Goal: Task Accomplishment & Management: Use online tool/utility

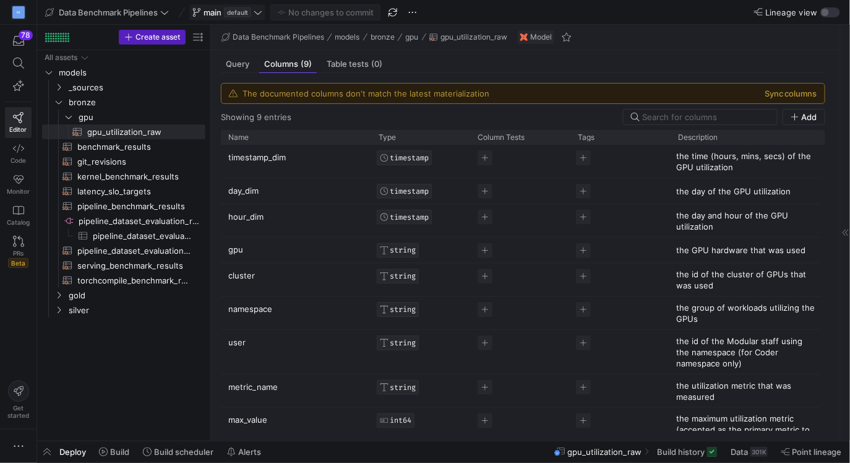
click at [257, 13] on icon at bounding box center [258, 12] width 9 height 9
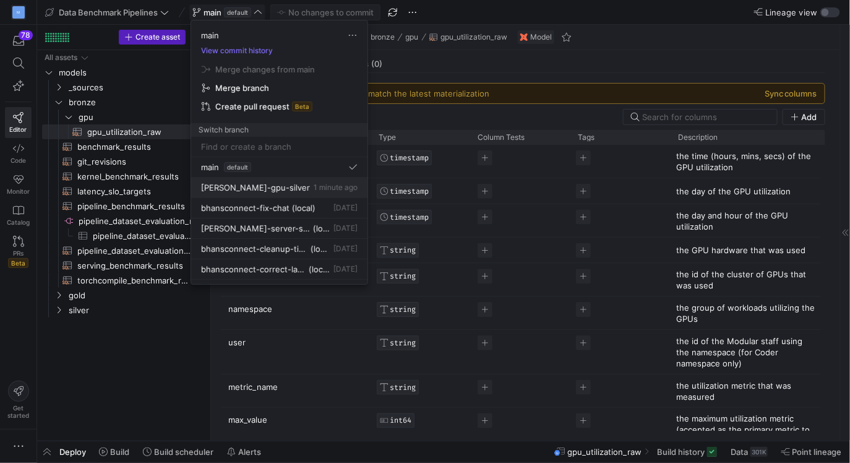
click at [280, 192] on button "erica-gpu-silver 1 minute ago" at bounding box center [279, 188] width 176 height 20
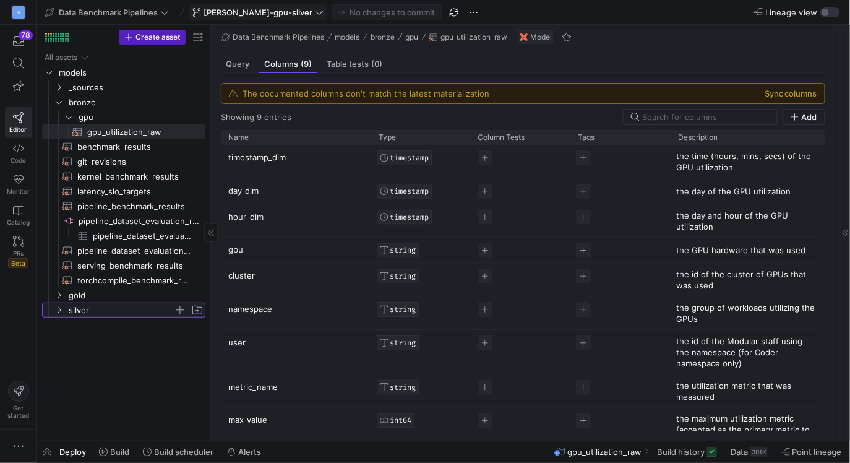
click at [59, 313] on icon "Press SPACE to select this row." at bounding box center [58, 309] width 9 height 7
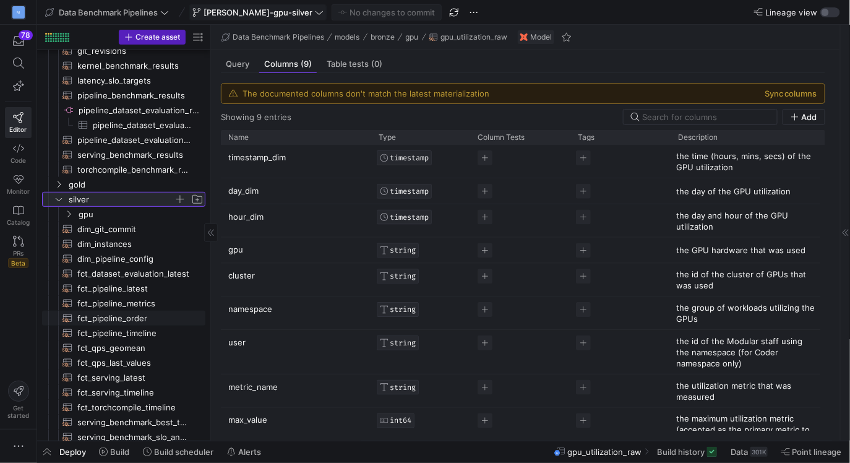
scroll to position [114, 0]
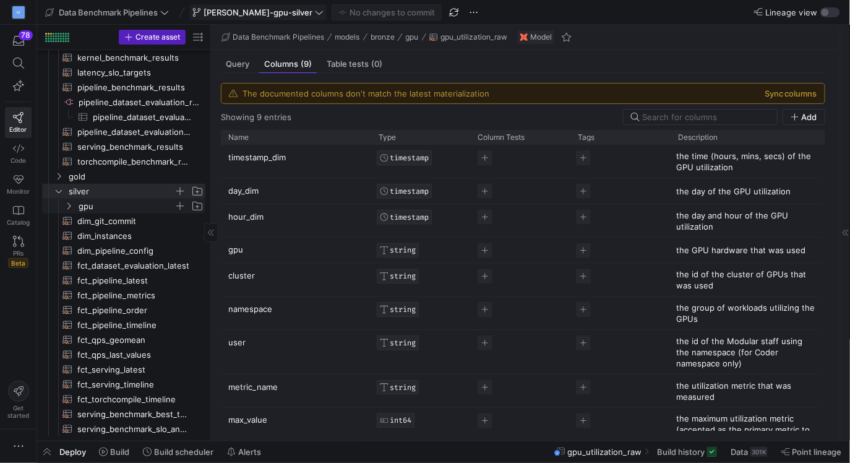
click at [70, 207] on icon "Press SPACE to select this row." at bounding box center [68, 205] width 9 height 7
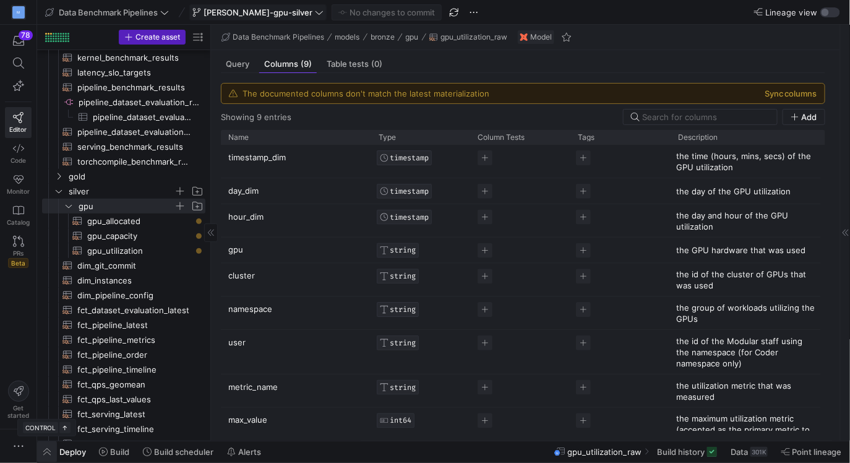
click at [51, 448] on span "button" at bounding box center [47, 451] width 20 height 21
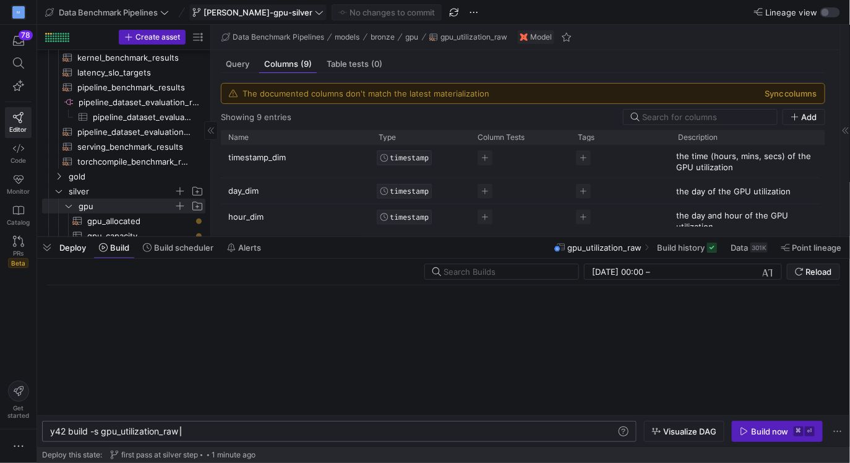
click at [204, 431] on div "y42 build -s gpu_utilization_raw" at bounding box center [334, 431] width 568 height 10
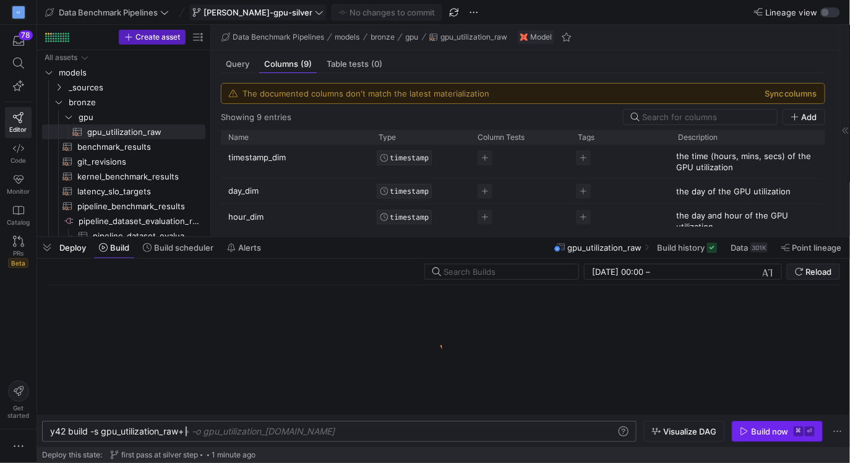
type textarea "y42 build -s gpu_utilization_raw+"
click at [762, 432] on div "Build now" at bounding box center [770, 431] width 38 height 10
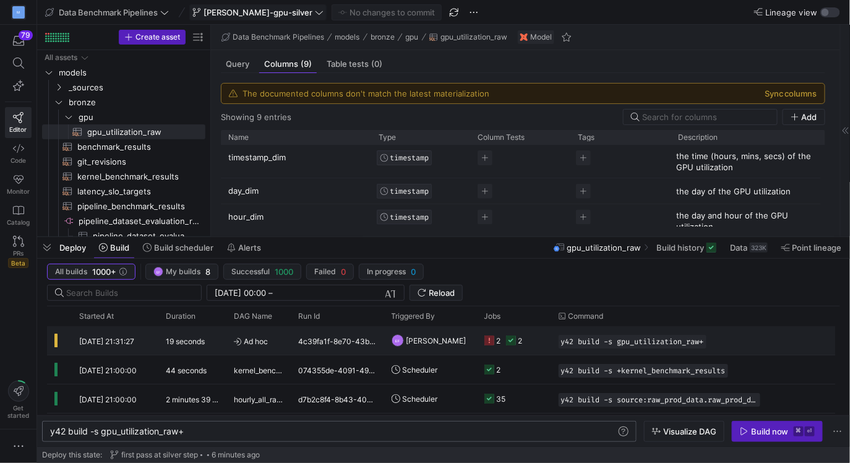
click at [521, 340] on div "2" at bounding box center [521, 340] width 4 height 29
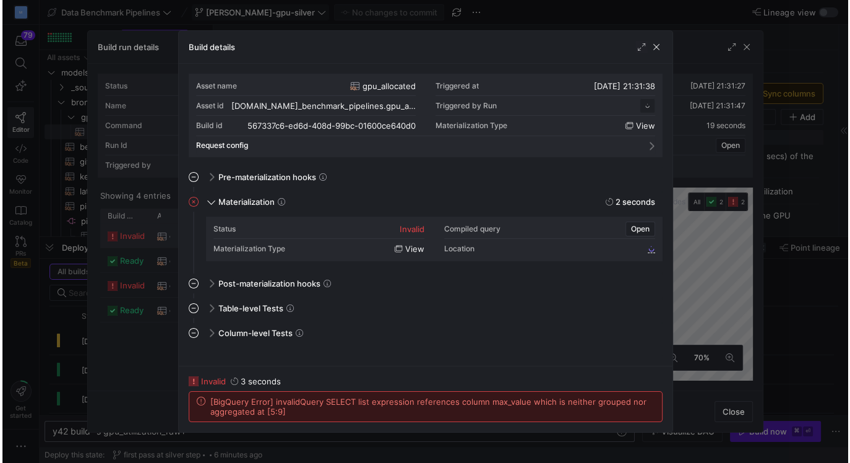
scroll to position [111, 0]
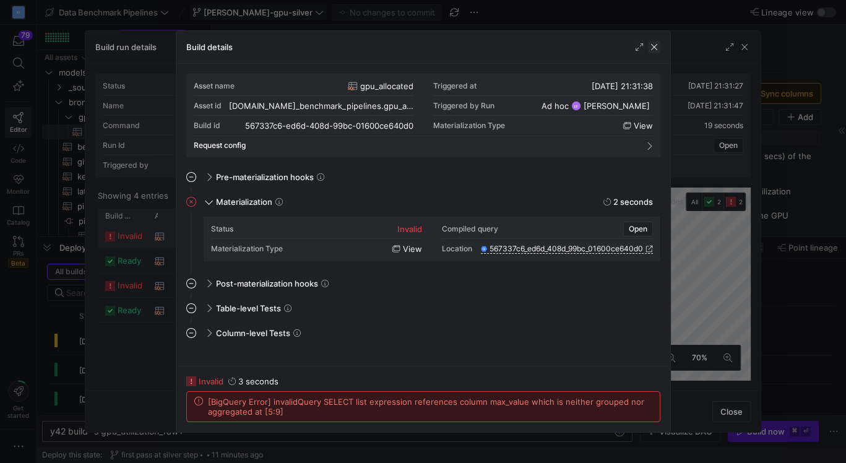
click at [656, 45] on span "button" at bounding box center [654, 47] width 12 height 12
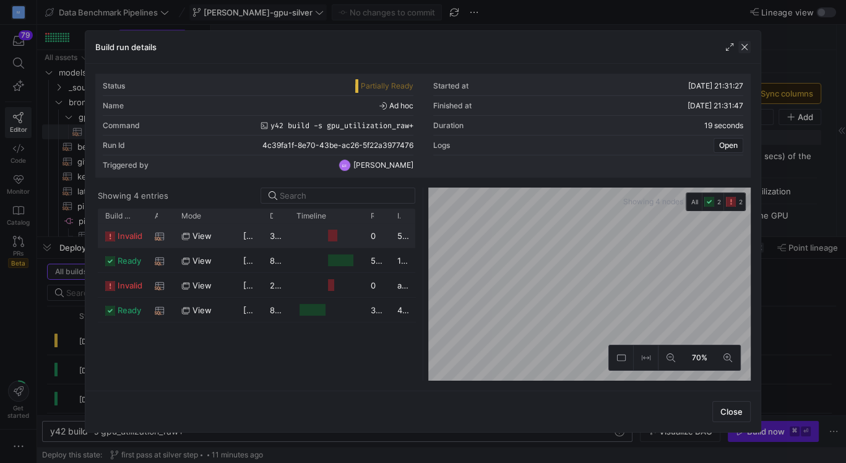
click at [746, 47] on span "button" at bounding box center [744, 47] width 12 height 12
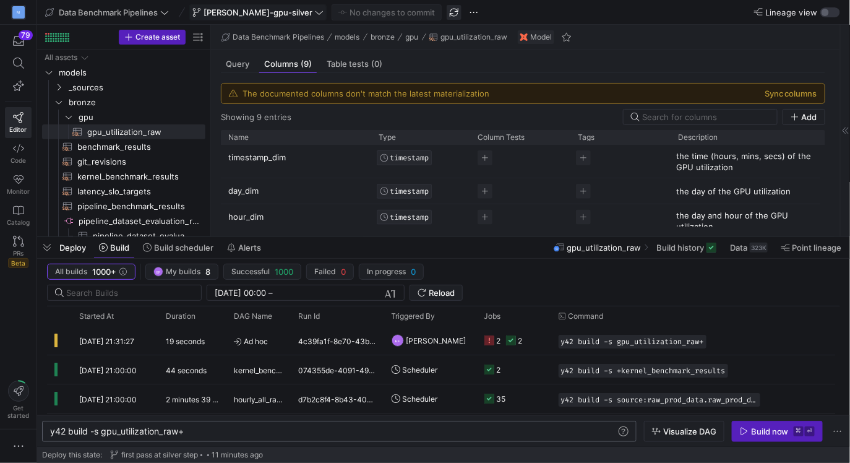
click at [447, 15] on span "button" at bounding box center [454, 12] width 15 height 15
click at [447, 12] on span "button" at bounding box center [454, 12] width 15 height 15
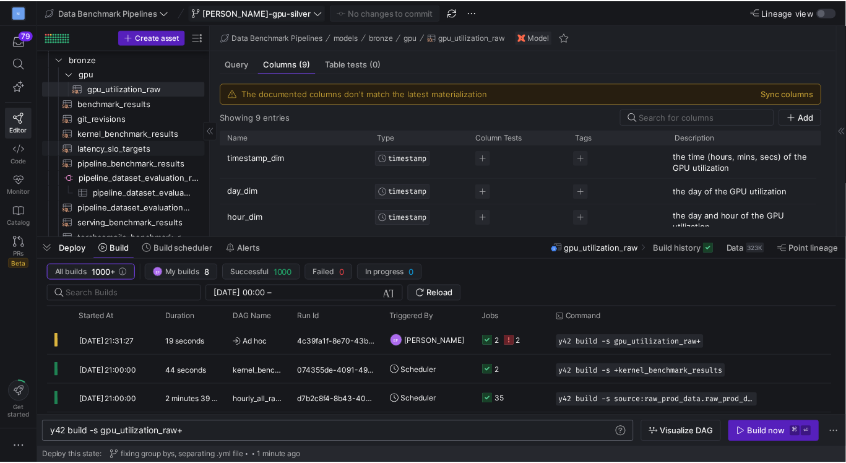
scroll to position [45, 0]
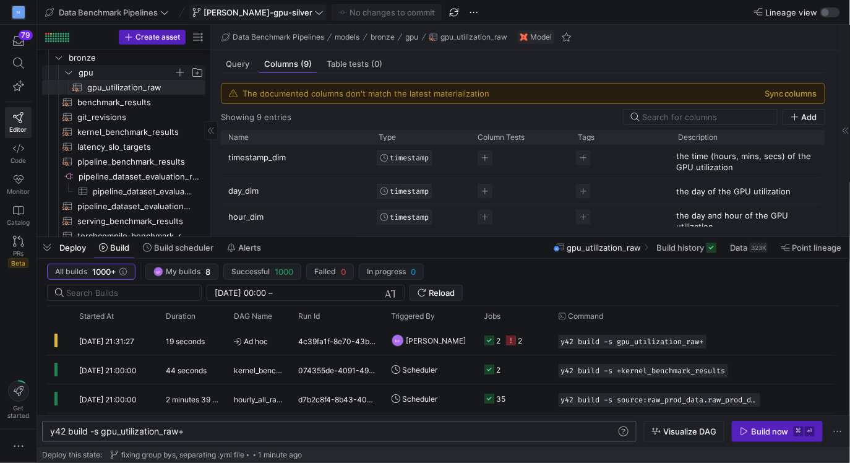
click at [66, 67] on y42-icon "Press SPACE to select this row." at bounding box center [69, 72] width 10 height 10
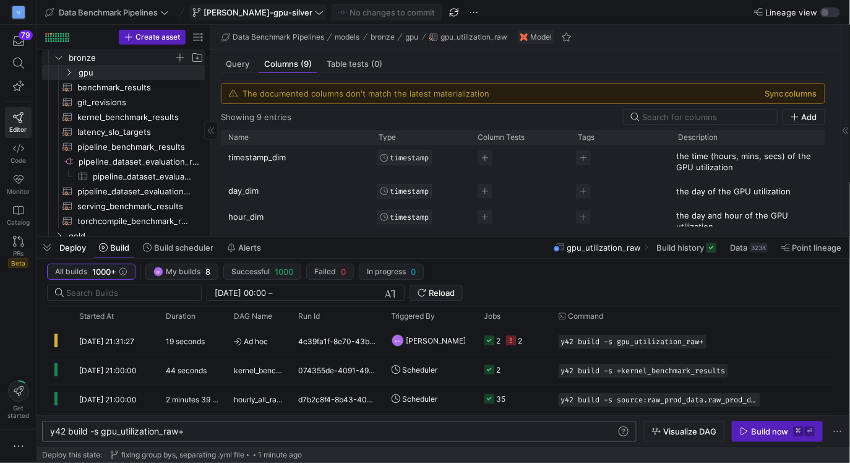
click at [60, 58] on icon "Press SPACE to select this row." at bounding box center [58, 57] width 9 height 7
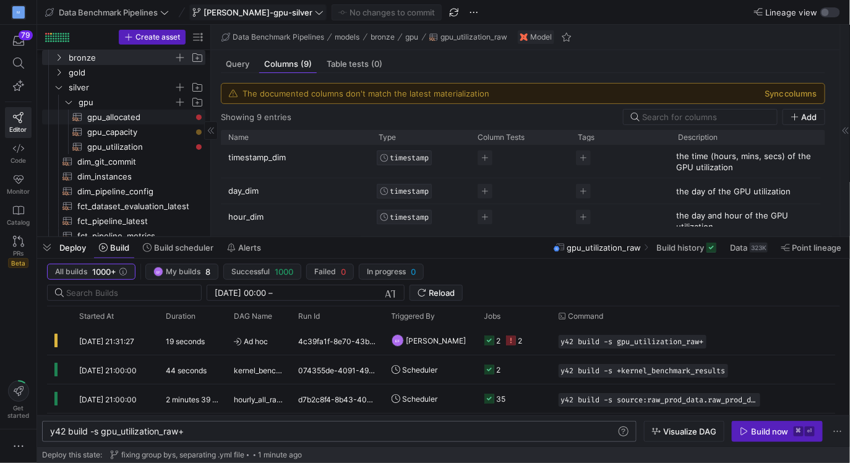
click at [126, 113] on span "gpu_allocated​​​​​​​​​​" at bounding box center [139, 117] width 104 height 14
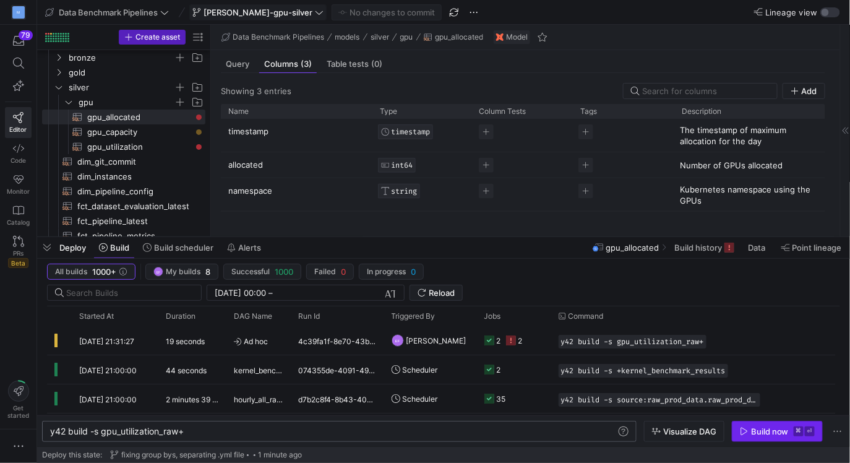
click at [750, 432] on span "Build now ⌘ ⏎" at bounding box center [777, 431] width 75 height 10
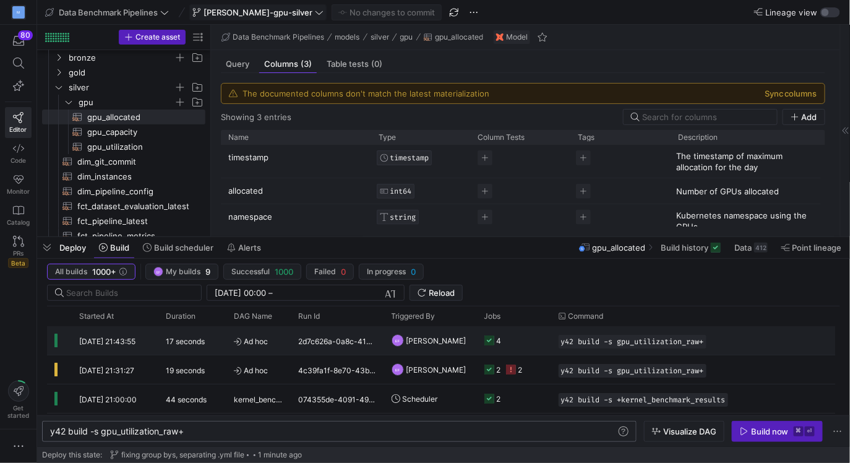
click at [532, 341] on y42-job-status-cell-renderer "4" at bounding box center [514, 340] width 59 height 27
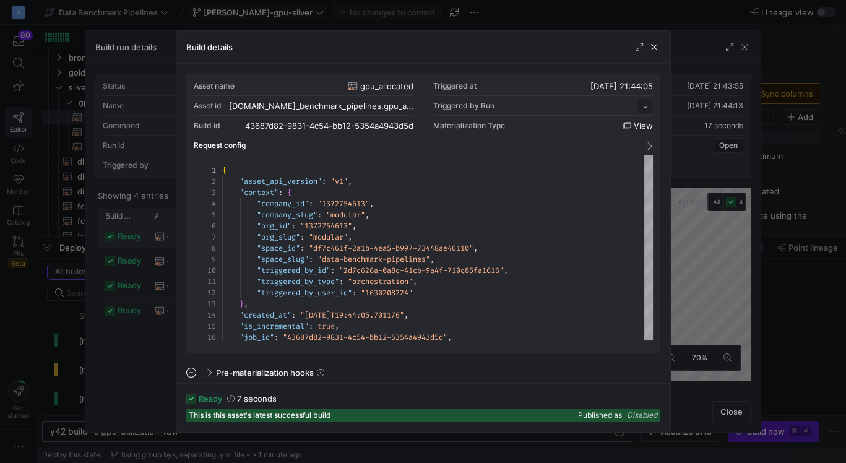
scroll to position [111, 0]
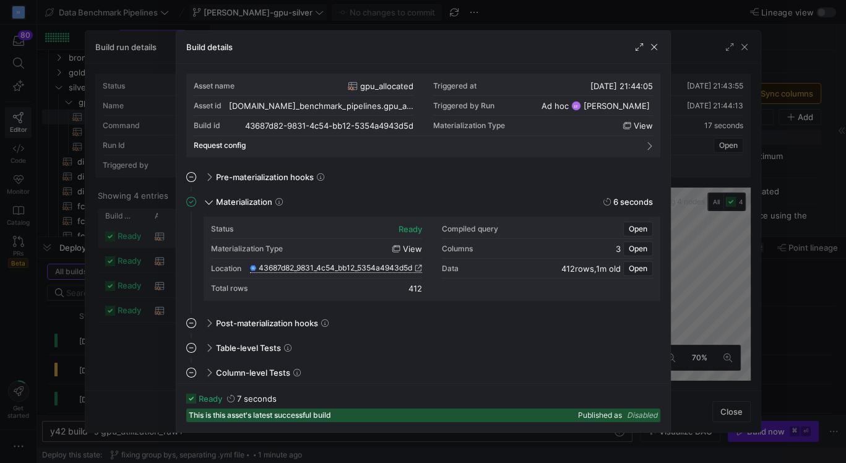
click at [417, 270] on icon at bounding box center [418, 267] width 7 height 7
click at [654, 48] on span "button" at bounding box center [654, 47] width 12 height 12
click at [418, 267] on icon at bounding box center [418, 267] width 7 height 7
click at [655, 48] on span "button" at bounding box center [654, 47] width 12 height 12
click at [415, 270] on icon at bounding box center [418, 267] width 7 height 7
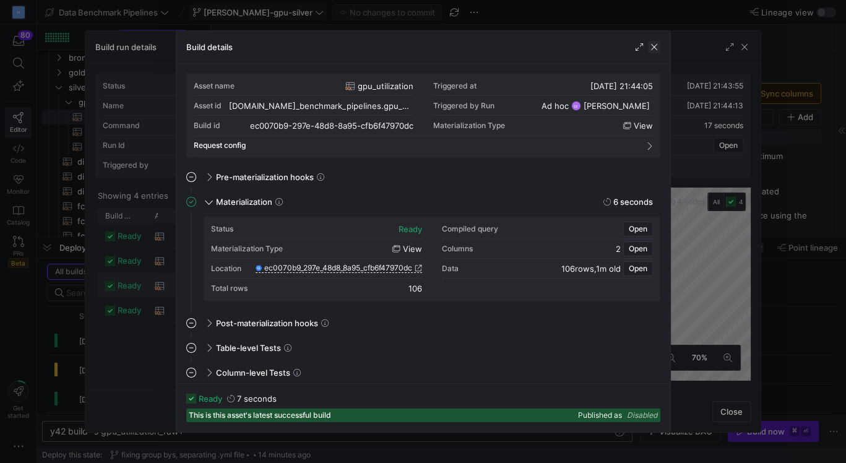
click at [654, 45] on span "button" at bounding box center [654, 47] width 12 height 12
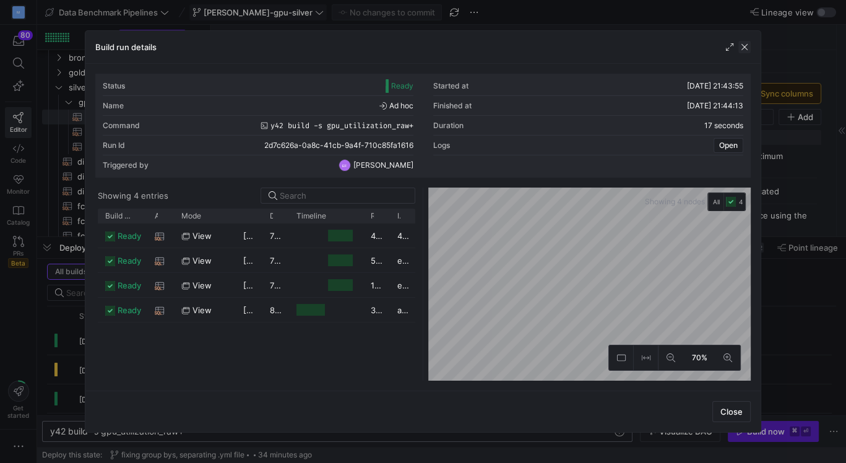
click at [747, 43] on span "button" at bounding box center [744, 47] width 12 height 12
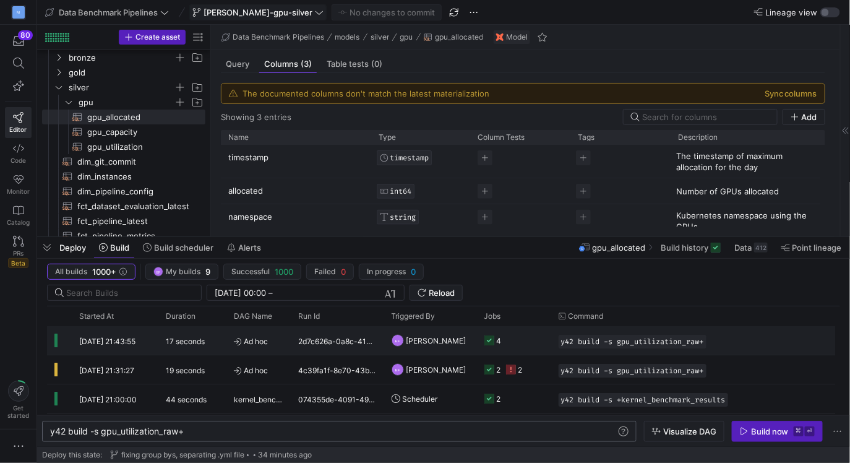
click at [532, 339] on y42-job-status-cell-renderer "4" at bounding box center [514, 340] width 59 height 27
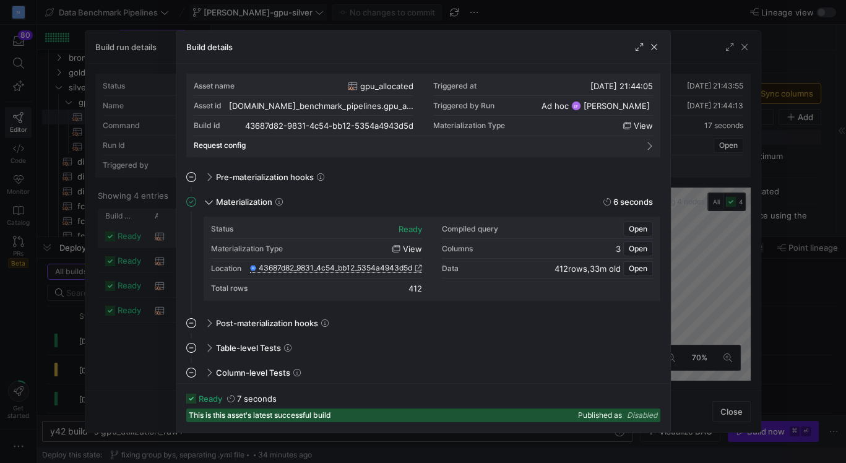
click at [420, 264] on icon at bounding box center [418, 267] width 7 height 7
click at [658, 43] on span "button" at bounding box center [654, 47] width 12 height 12
click at [417, 268] on icon at bounding box center [418, 268] width 7 height 7
click at [656, 48] on span "button" at bounding box center [654, 47] width 12 height 12
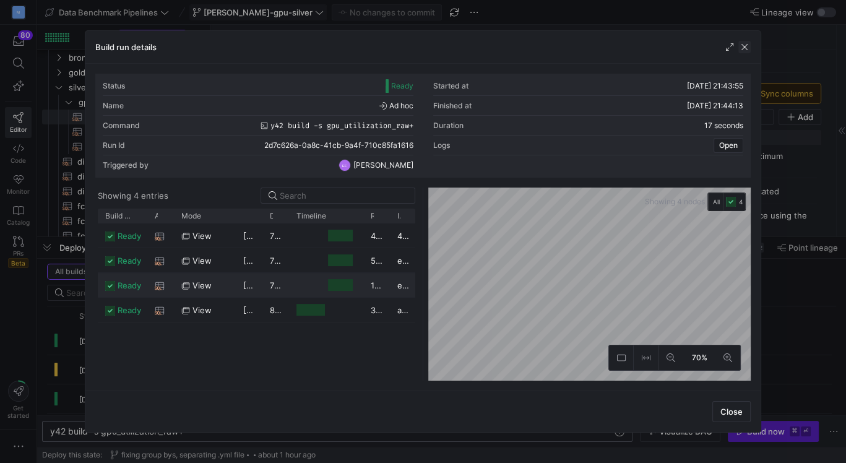
click at [745, 47] on span "button" at bounding box center [744, 47] width 12 height 12
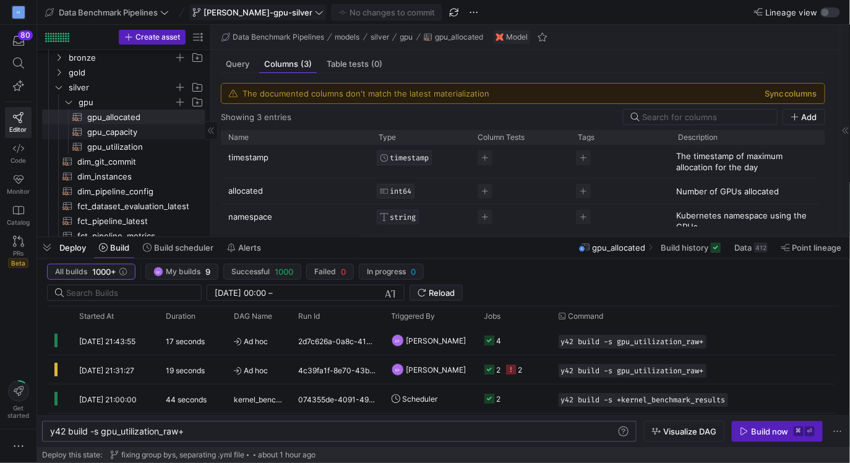
click at [133, 127] on span "gpu_capacity​​​​​​​​​​" at bounding box center [139, 132] width 104 height 14
click at [240, 60] on span "Query" at bounding box center [238, 64] width 24 height 8
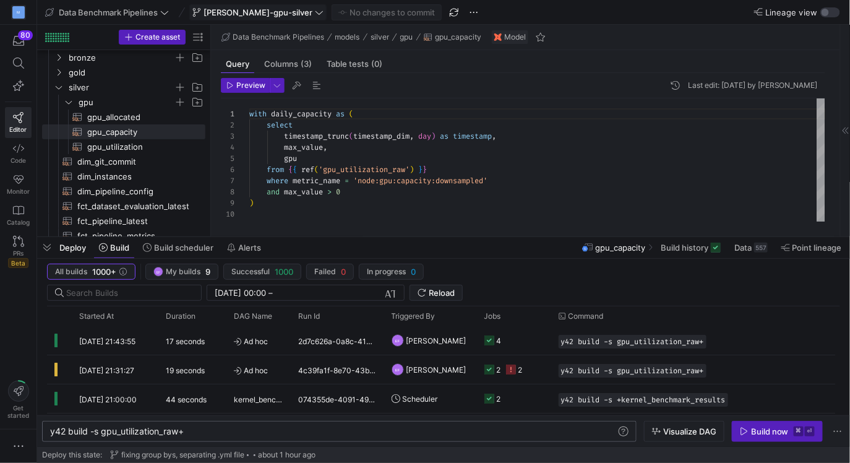
scroll to position [111, 0]
click at [327, 143] on div "with daily_capacity as ( select timestamp_trunc ( timestamp_dim , day ) as time…" at bounding box center [537, 203] width 577 height 210
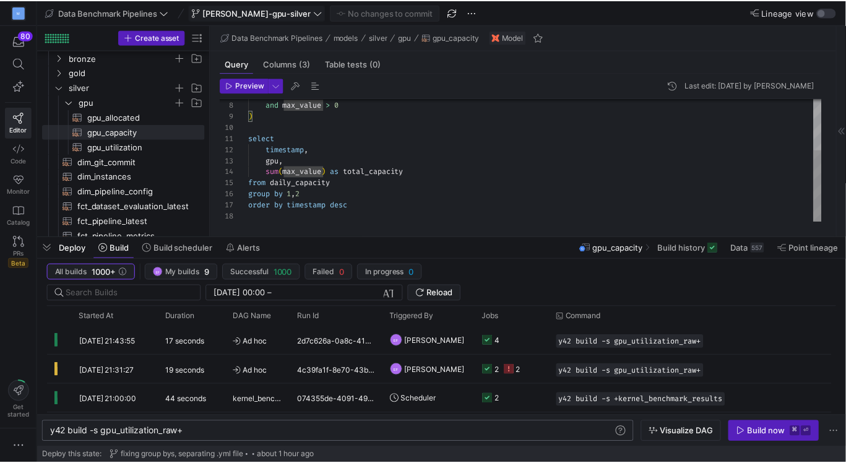
scroll to position [0, 0]
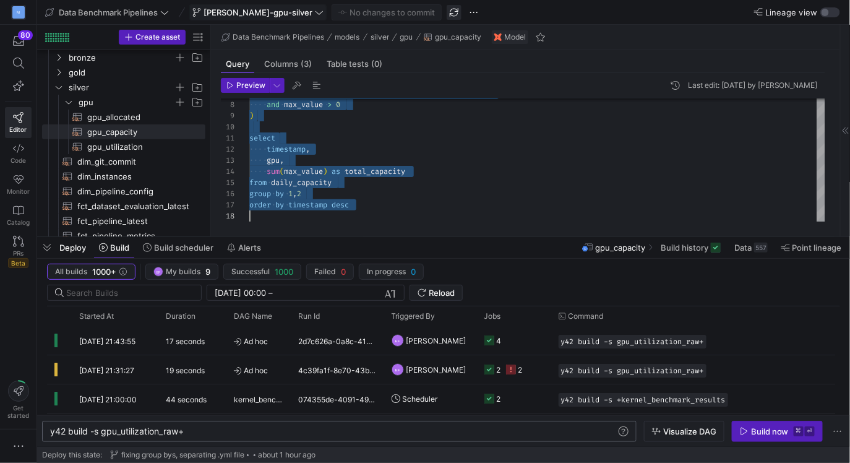
click at [447, 13] on span "button" at bounding box center [454, 12] width 15 height 15
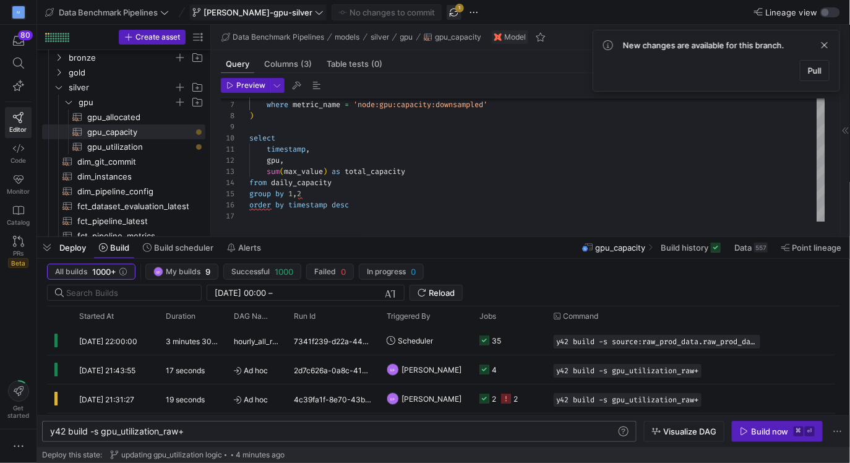
click at [447, 9] on span "button" at bounding box center [454, 12] width 15 height 15
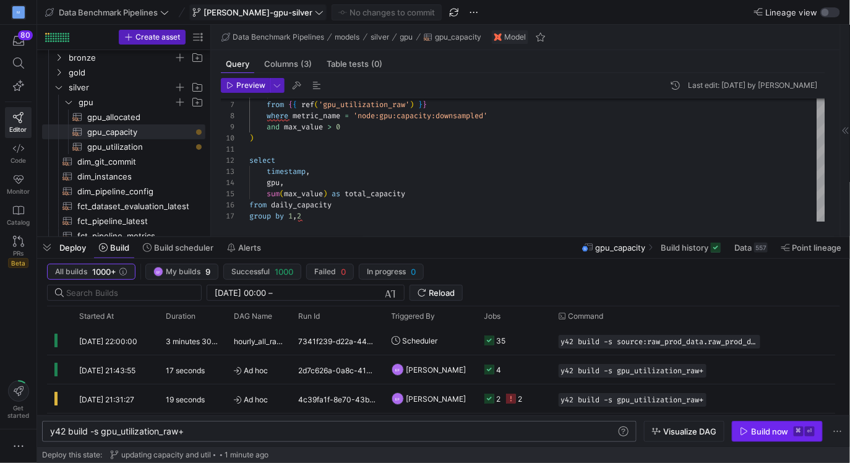
click at [754, 429] on div "Build now" at bounding box center [770, 431] width 38 height 10
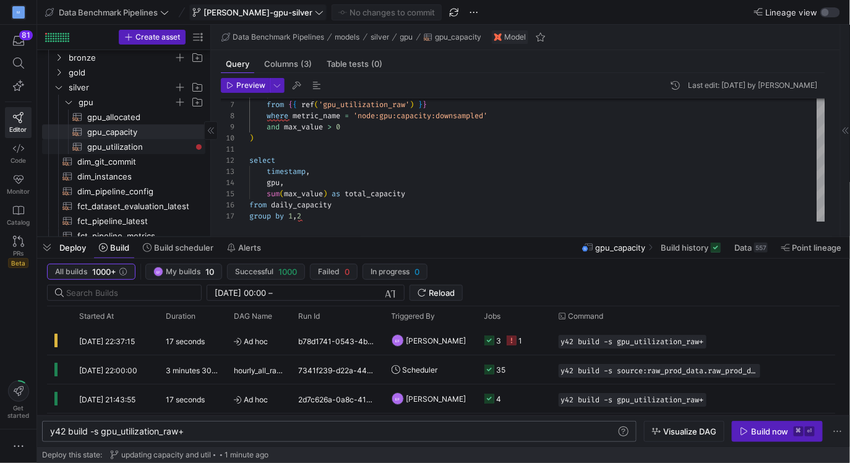
click at [176, 144] on span "gpu_utilization​​​​​​​​​​" at bounding box center [139, 147] width 104 height 14
type textarea "with allocated_base as ( select timestamp_trunc(timestamp_dim, hour) as timesta…"
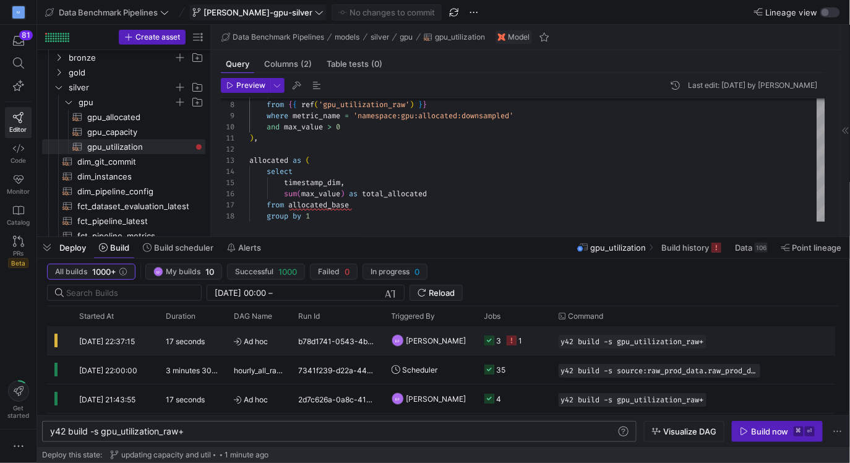
click at [534, 342] on y42-job-status-cell-renderer "3 1" at bounding box center [514, 340] width 59 height 27
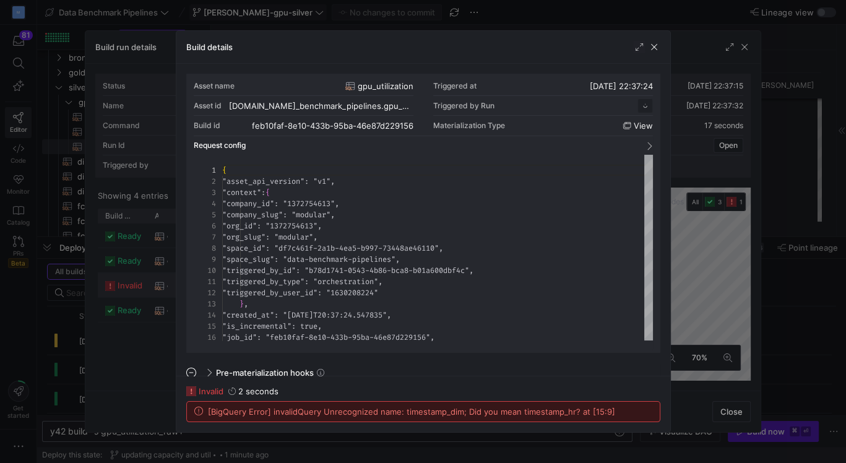
scroll to position [111, 0]
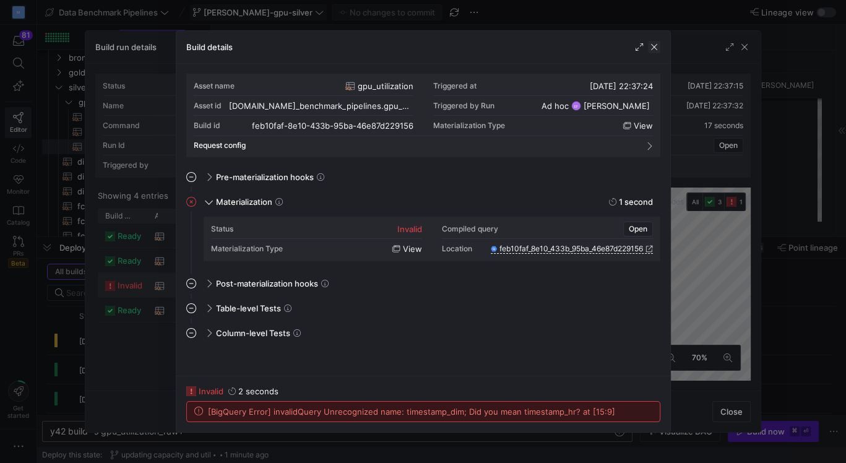
click at [652, 41] on span "button" at bounding box center [654, 47] width 12 height 12
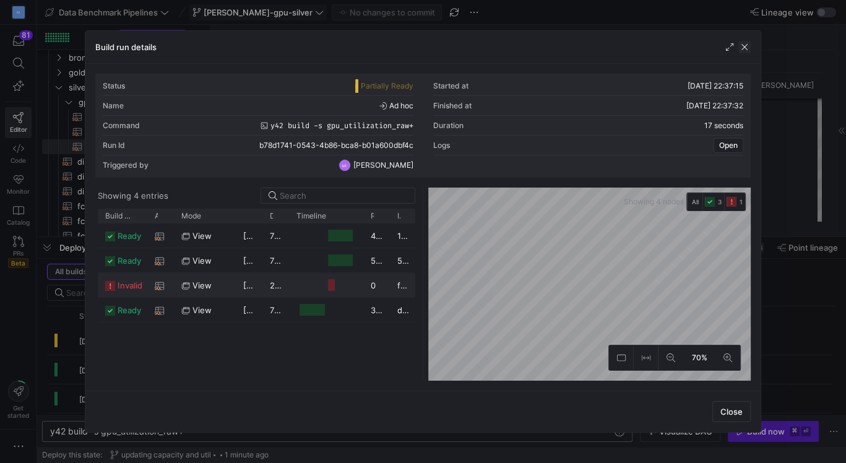
click at [750, 46] on span "button" at bounding box center [744, 47] width 12 height 12
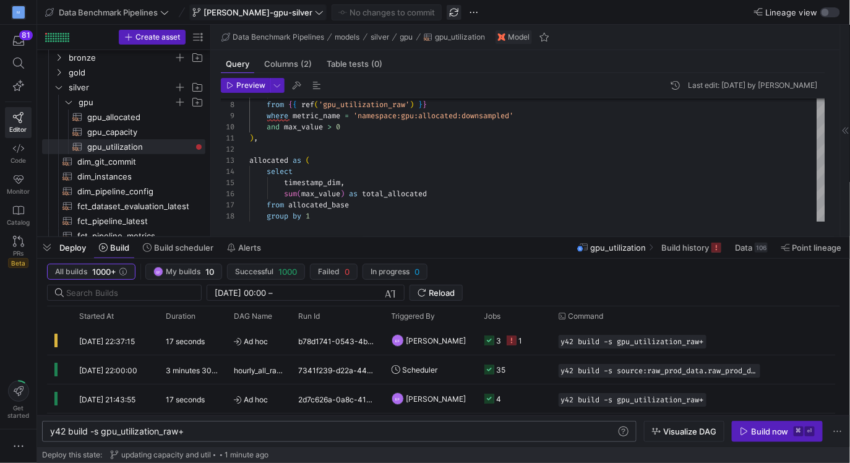
click at [447, 14] on span "button" at bounding box center [454, 12] width 15 height 15
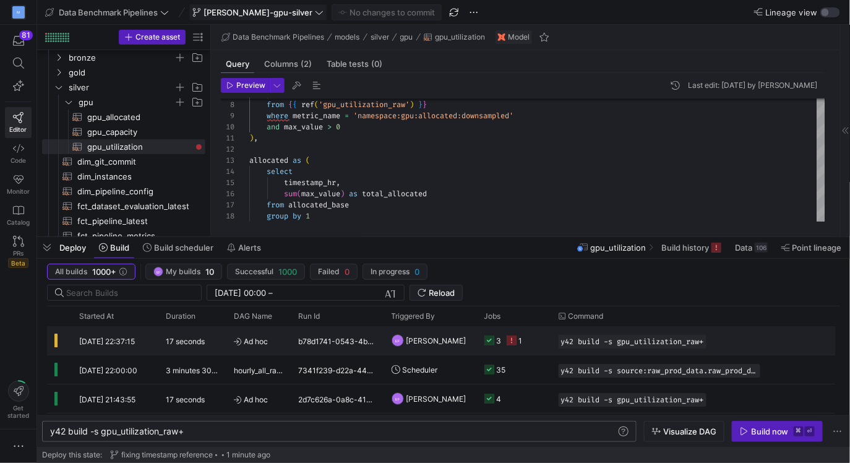
click at [468, 341] on y42-orchestration-triggered-by "EF Erica Fagin" at bounding box center [431, 340] width 78 height 27
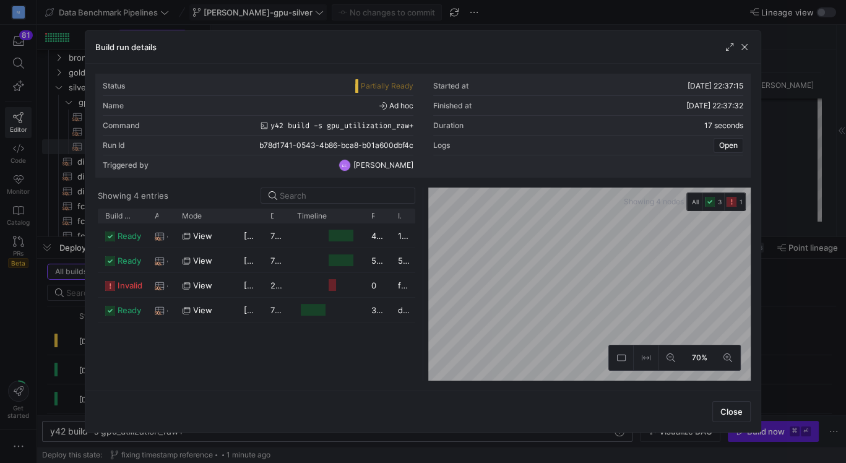
click at [638, 194] on y42-orchestration-diagram "Showing 4 nodes All 3 1 70%" at bounding box center [589, 284] width 322 height 193
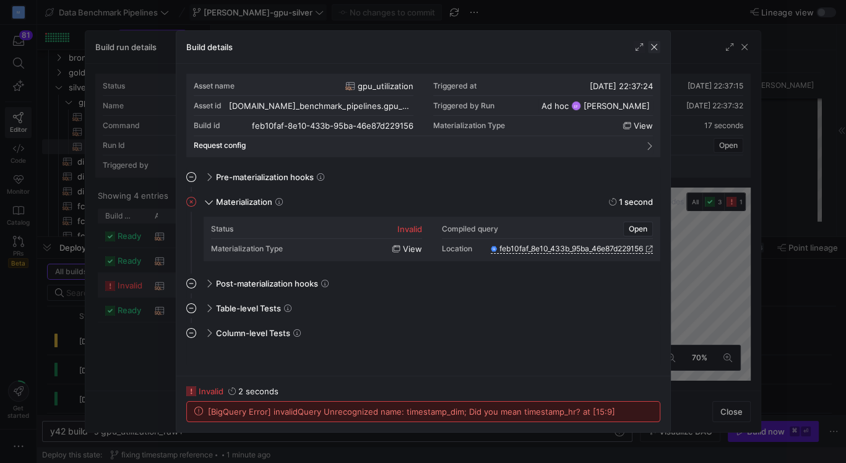
click at [657, 49] on span "button" at bounding box center [654, 47] width 12 height 12
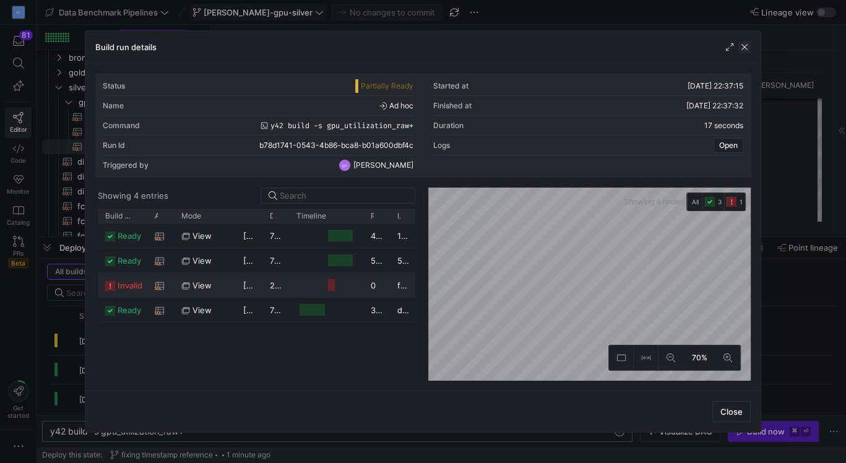
click at [746, 47] on span "button" at bounding box center [744, 47] width 12 height 12
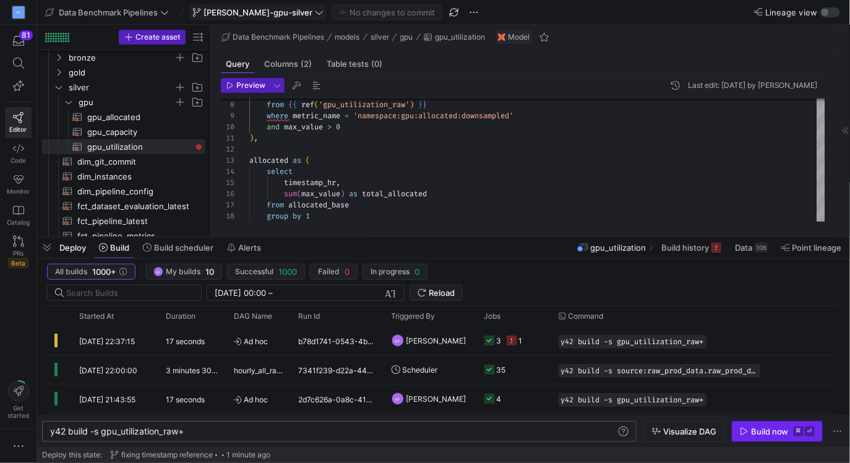
click at [763, 431] on div "Build now" at bounding box center [770, 431] width 38 height 10
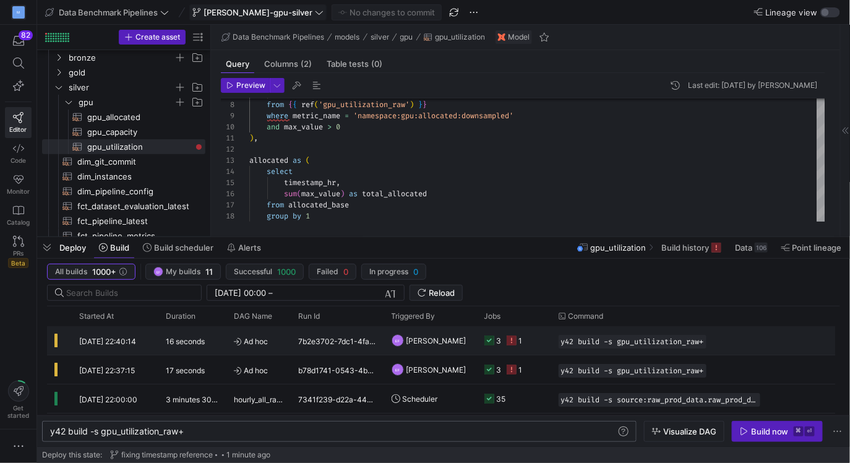
click at [538, 348] on y42-job-status-cell-renderer "3 1" at bounding box center [514, 340] width 59 height 27
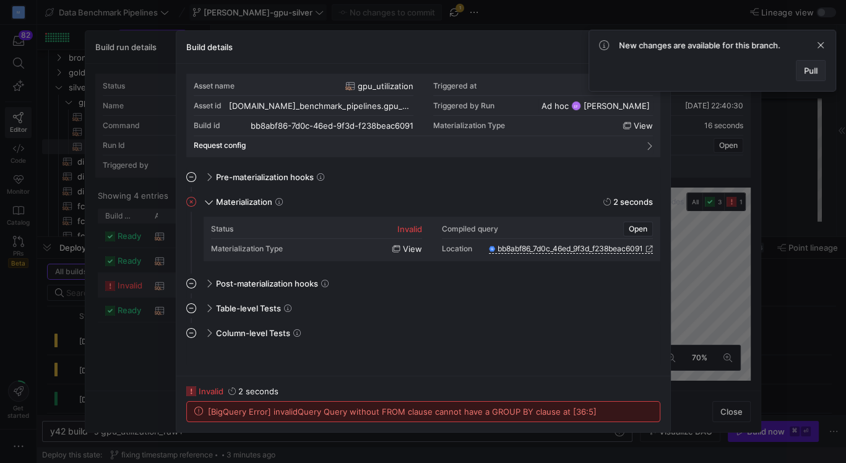
click at [812, 72] on span "Pull" at bounding box center [811, 71] width 14 height 10
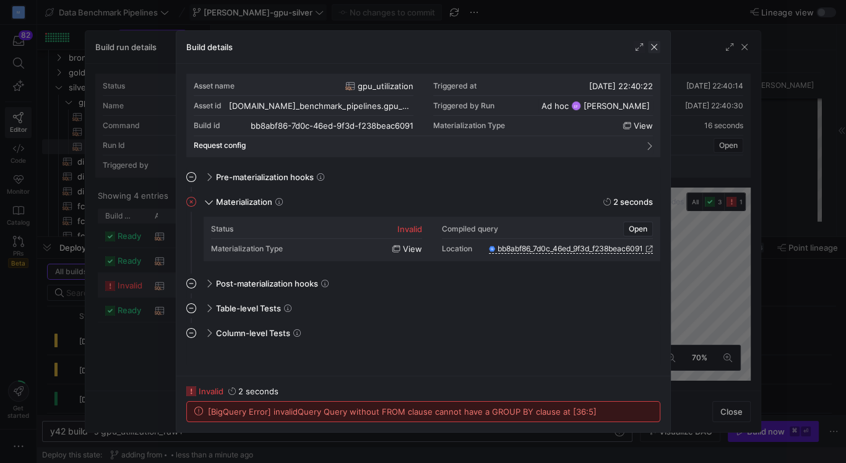
click at [650, 50] on span "button" at bounding box center [654, 47] width 12 height 12
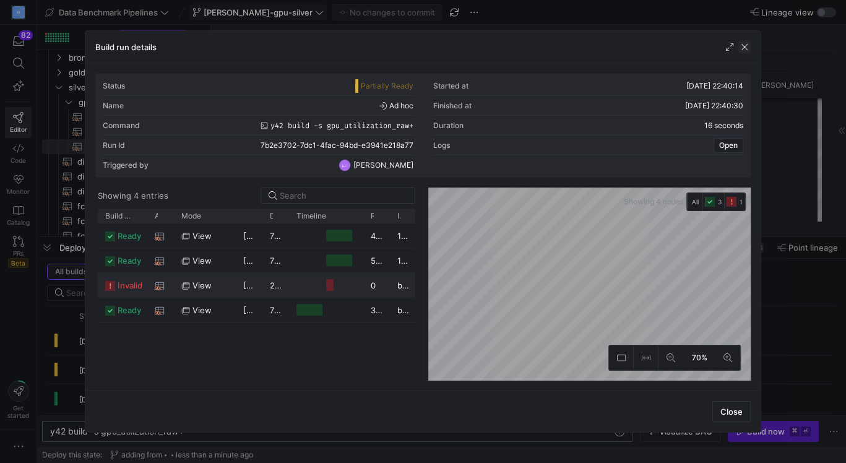
click at [746, 47] on span "button" at bounding box center [744, 47] width 12 height 12
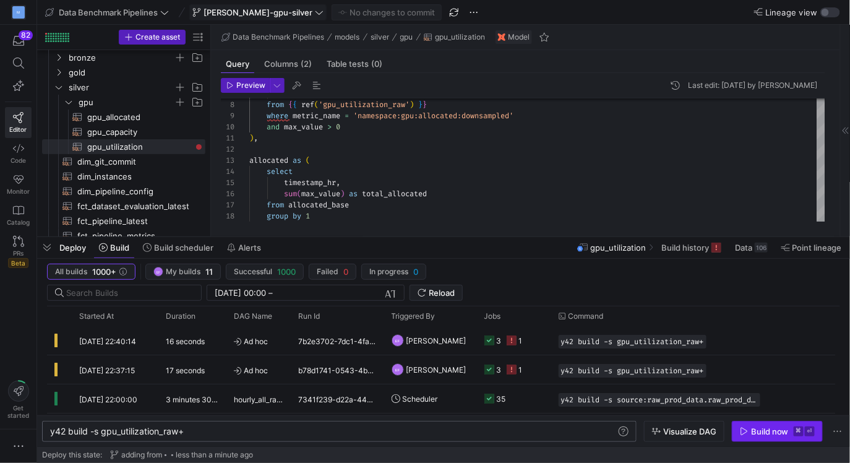
click at [756, 431] on div "Build now" at bounding box center [770, 431] width 38 height 10
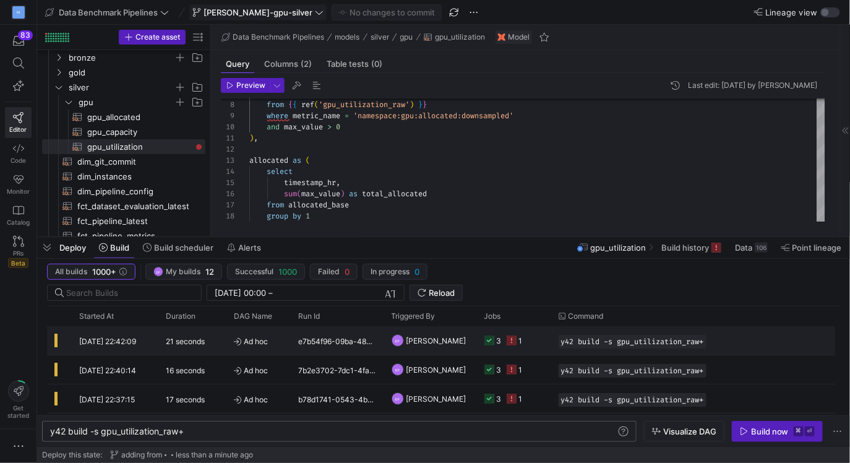
click at [532, 337] on y42-job-status-cell-renderer "3 1" at bounding box center [514, 340] width 59 height 27
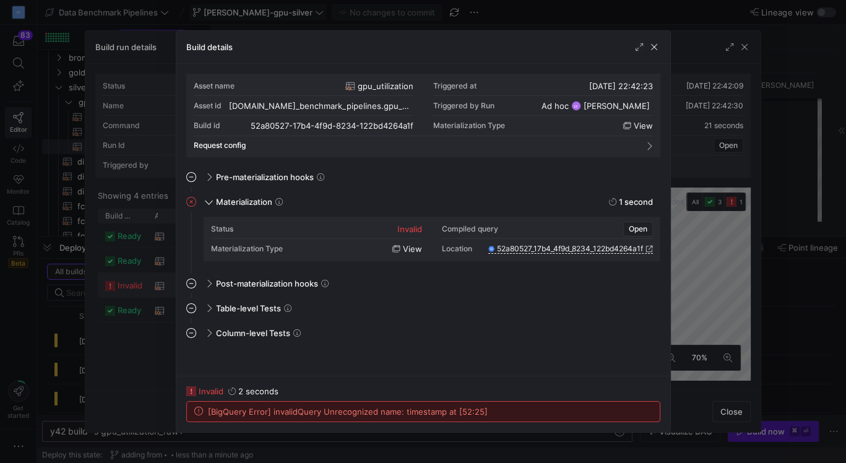
click at [407, 15] on div at bounding box center [423, 231] width 846 height 463
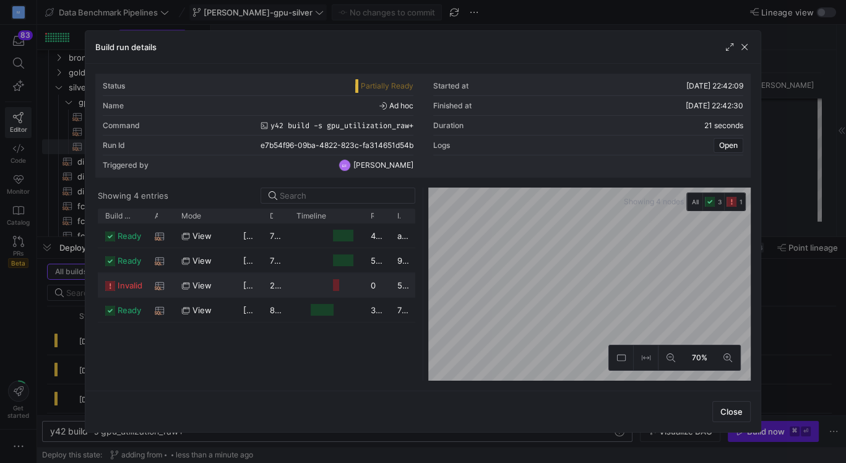
click at [408, 15] on div at bounding box center [423, 231] width 846 height 463
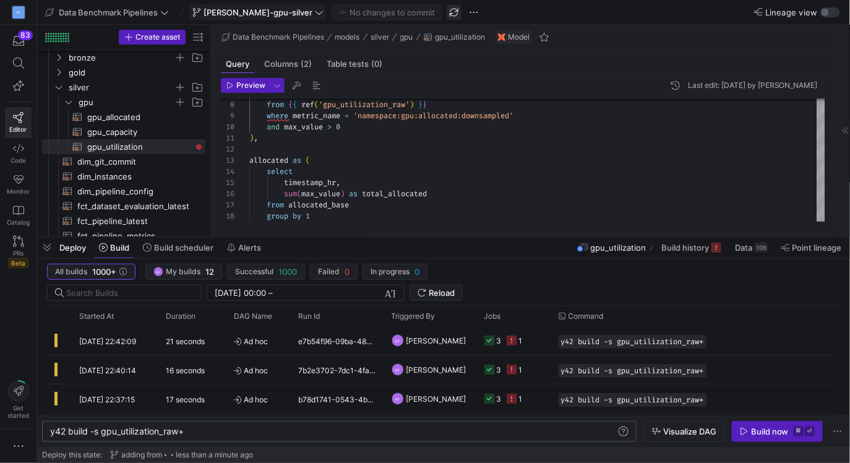
click at [447, 15] on span "button" at bounding box center [454, 12] width 15 height 15
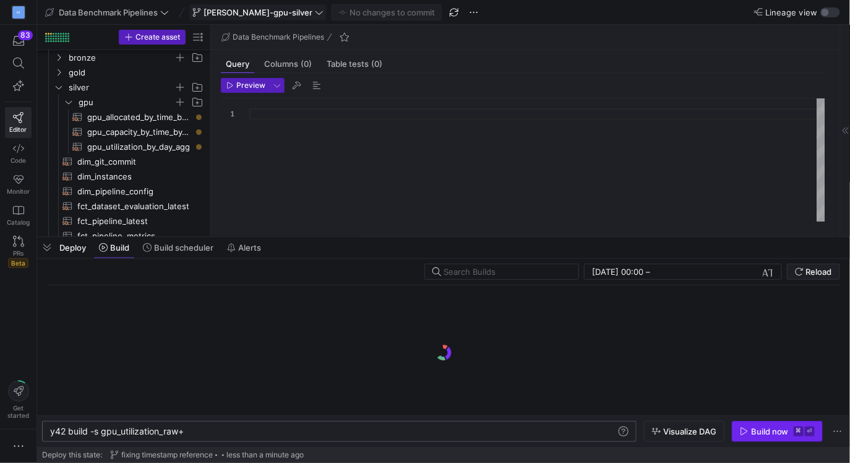
click at [744, 432] on icon "button" at bounding box center [744, 431] width 9 height 9
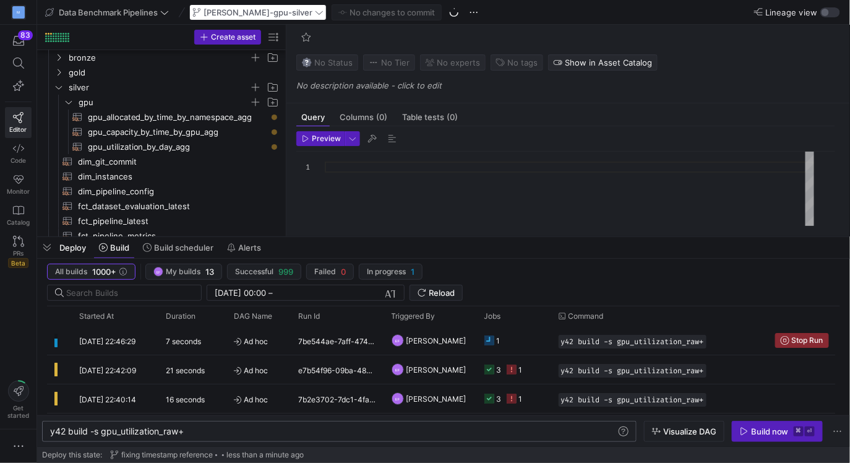
drag, startPoint x: 212, startPoint y: 191, endPoint x: 283, endPoint y: 188, distance: 71.9
click at [283, 188] on as-split "Create asset Drag here to set row groups Drag here to set column labels Group 1…" at bounding box center [443, 131] width 813 height 212
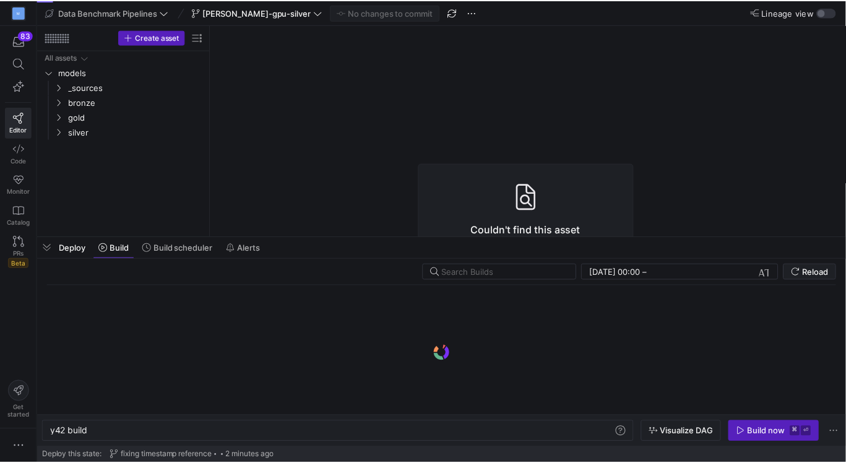
scroll to position [0, 37]
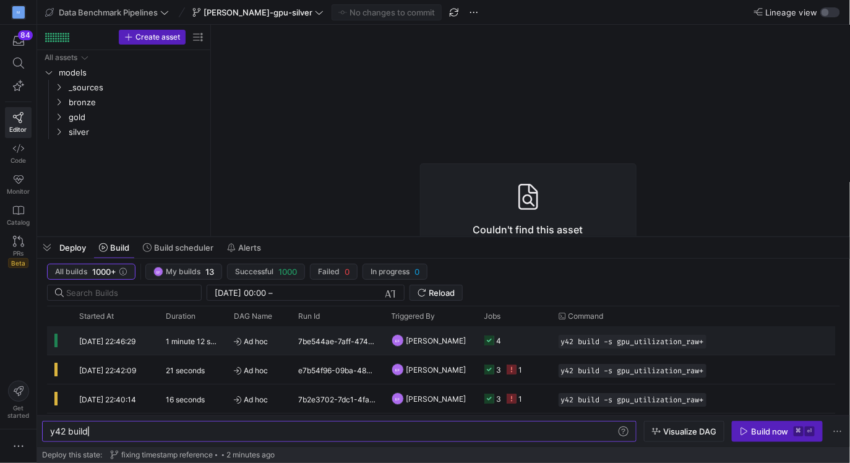
click at [533, 338] on y42-job-status-cell-renderer "4" at bounding box center [514, 340] width 59 height 27
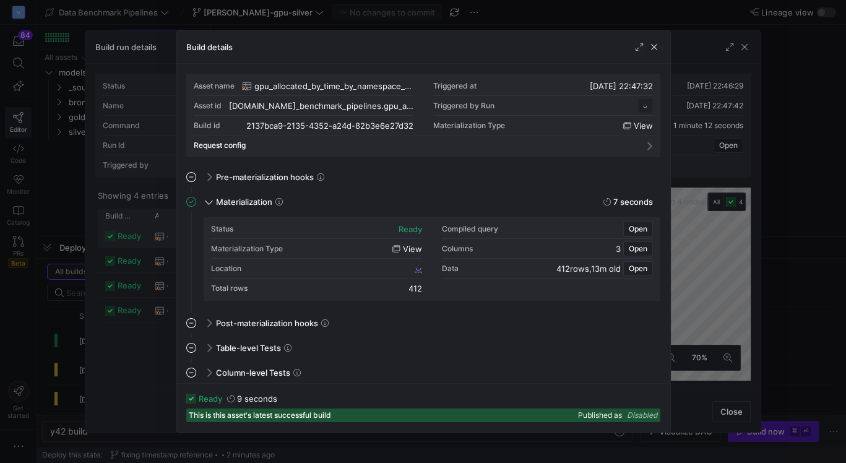
scroll to position [111, 0]
click at [420, 268] on icon at bounding box center [418, 267] width 7 height 7
click at [653, 51] on span "button" at bounding box center [654, 47] width 12 height 12
click at [415, 269] on icon at bounding box center [418, 267] width 7 height 7
click at [654, 47] on span "button" at bounding box center [654, 47] width 12 height 12
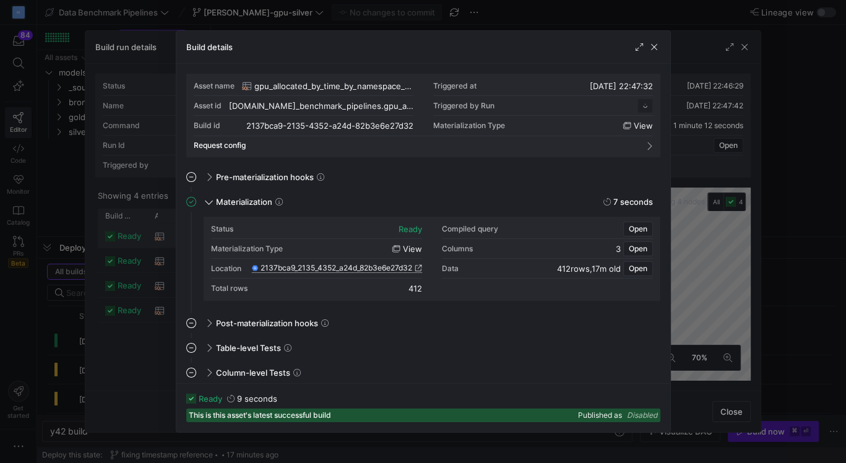
click at [419, 269] on icon at bounding box center [418, 267] width 7 height 7
